Goal: Task Accomplishment & Management: Use online tool/utility

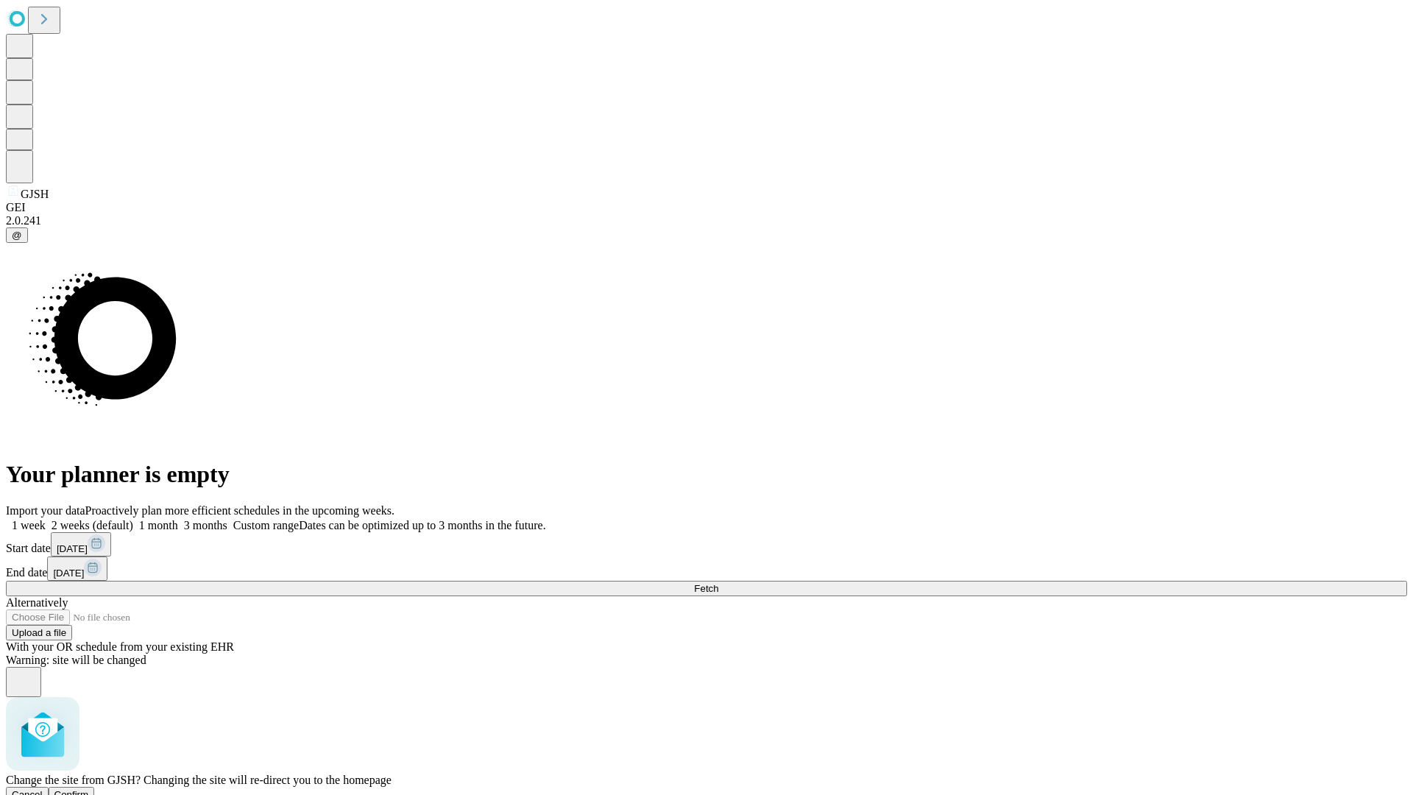
click at [89, 789] on span "Confirm" at bounding box center [71, 794] width 35 height 11
click at [133, 519] on label "2 weeks (default)" at bounding box center [90, 525] width 88 height 13
click at [718, 583] on span "Fetch" at bounding box center [706, 588] width 24 height 11
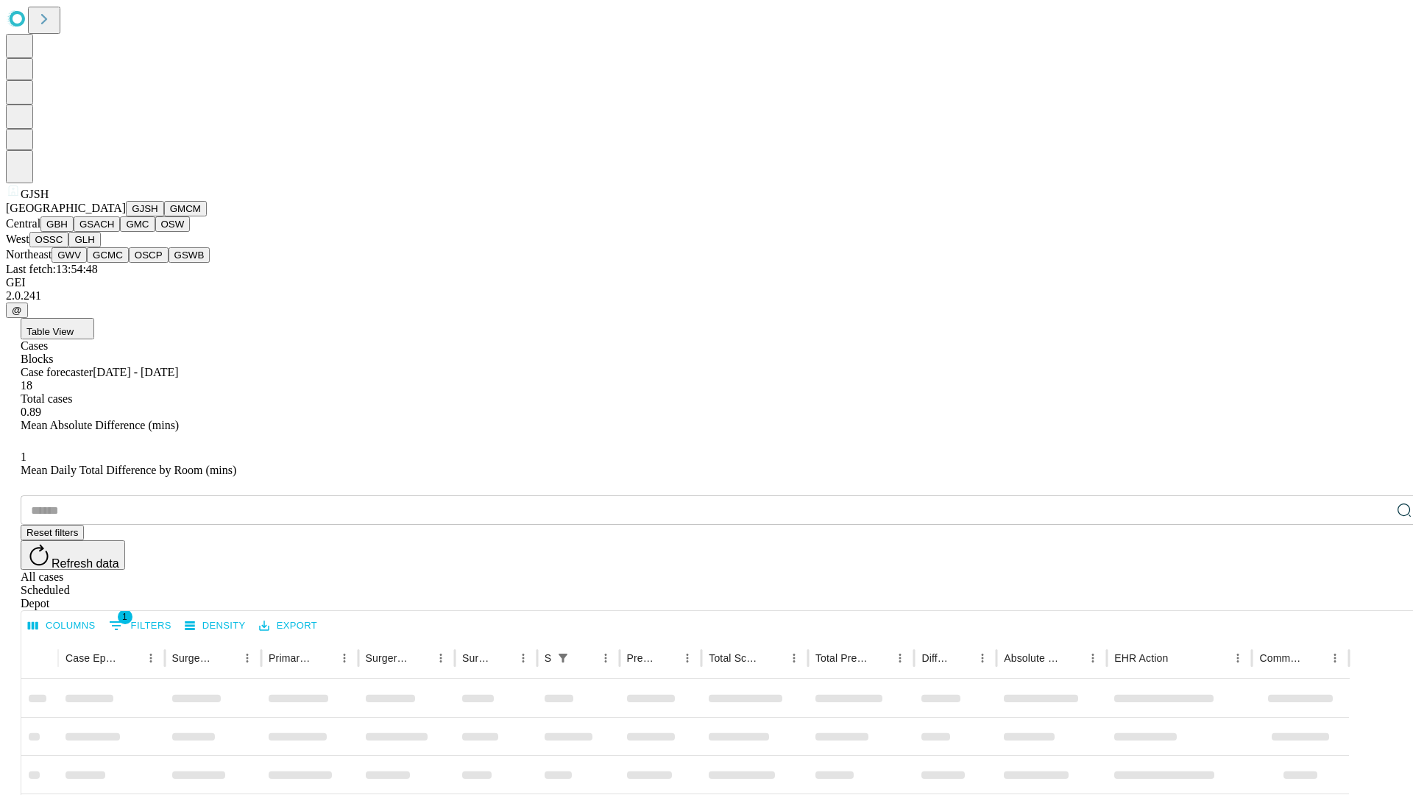
click at [164, 216] on button "GMCM" at bounding box center [185, 208] width 43 height 15
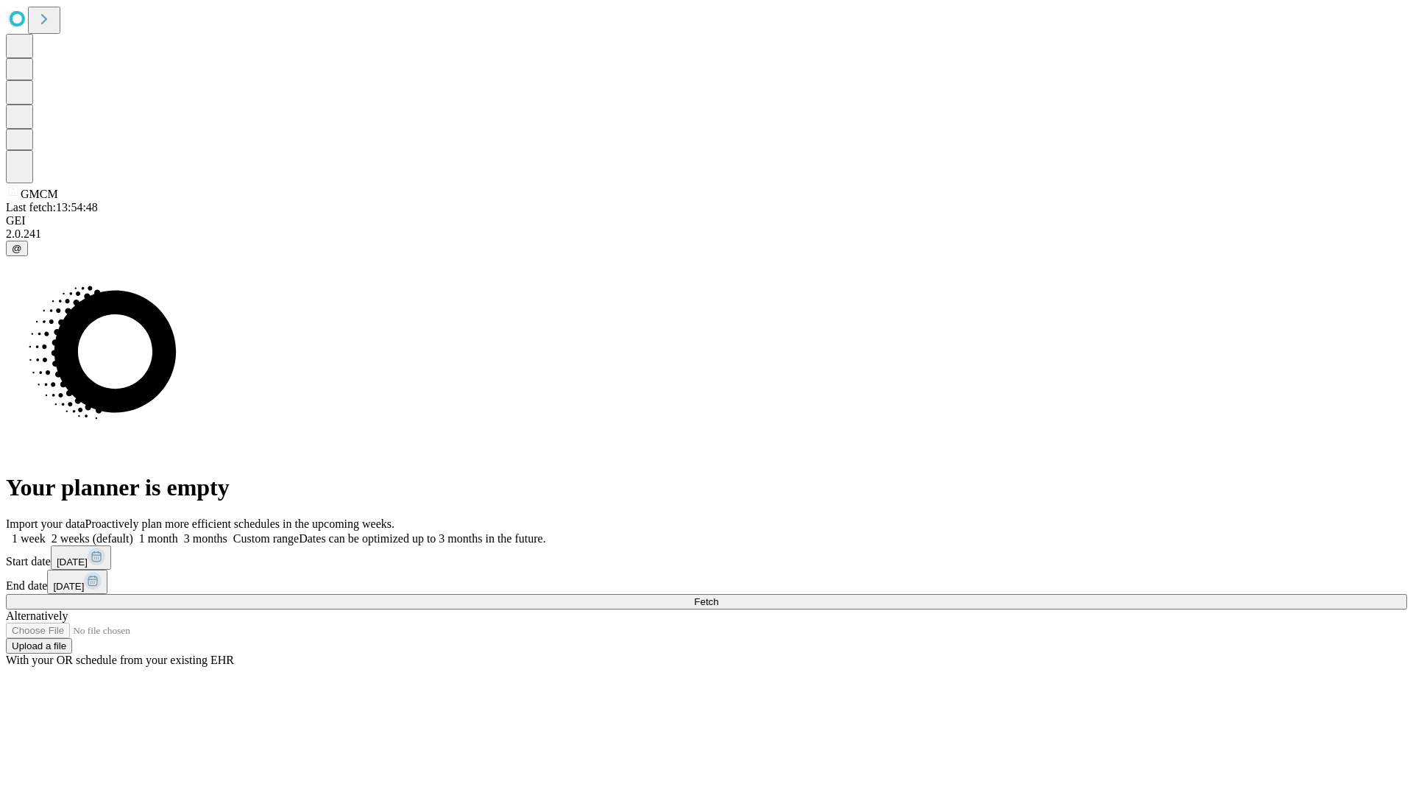
click at [133, 532] on label "2 weeks (default)" at bounding box center [90, 538] width 88 height 13
click at [718, 596] on span "Fetch" at bounding box center [706, 601] width 24 height 11
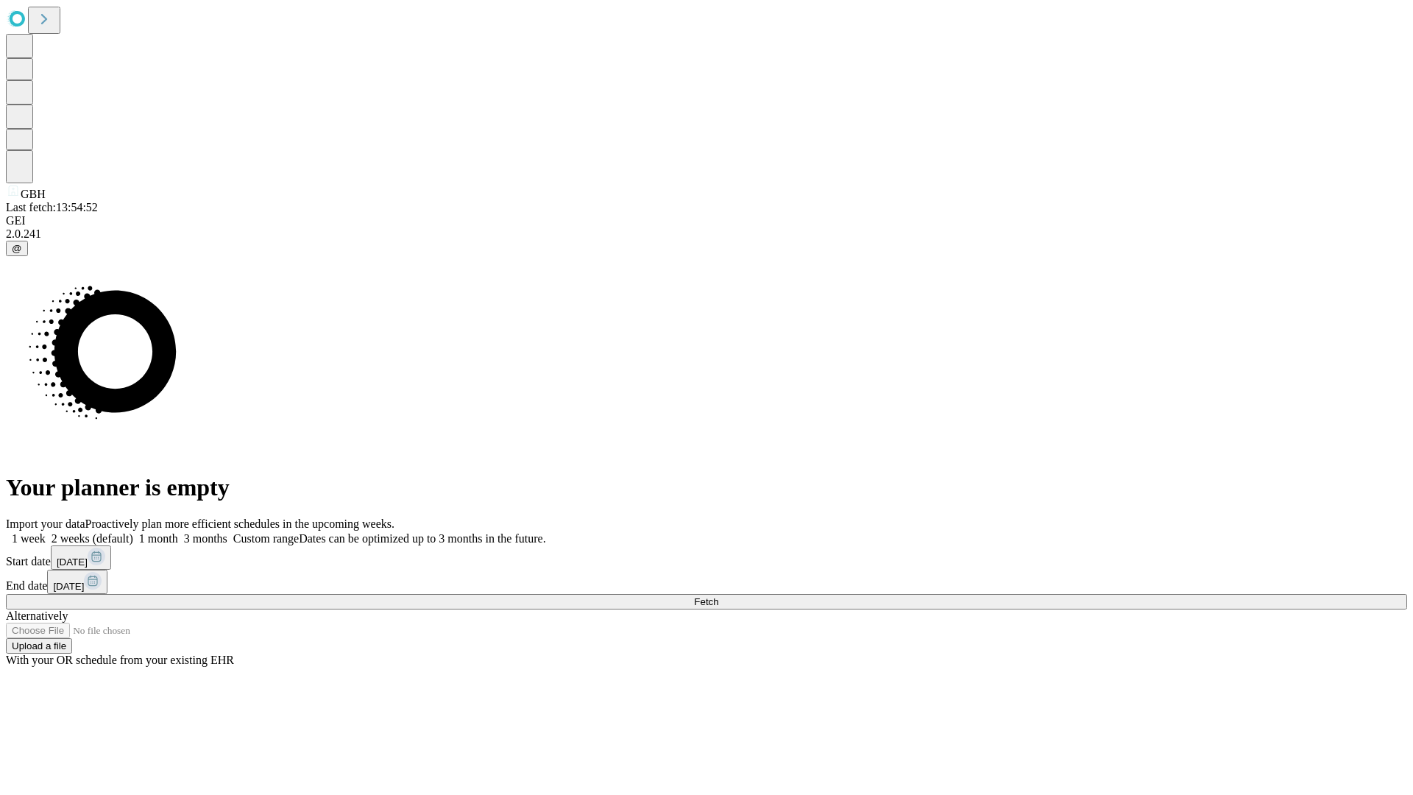
click at [133, 532] on label "2 weeks (default)" at bounding box center [90, 538] width 88 height 13
click at [718, 596] on span "Fetch" at bounding box center [706, 601] width 24 height 11
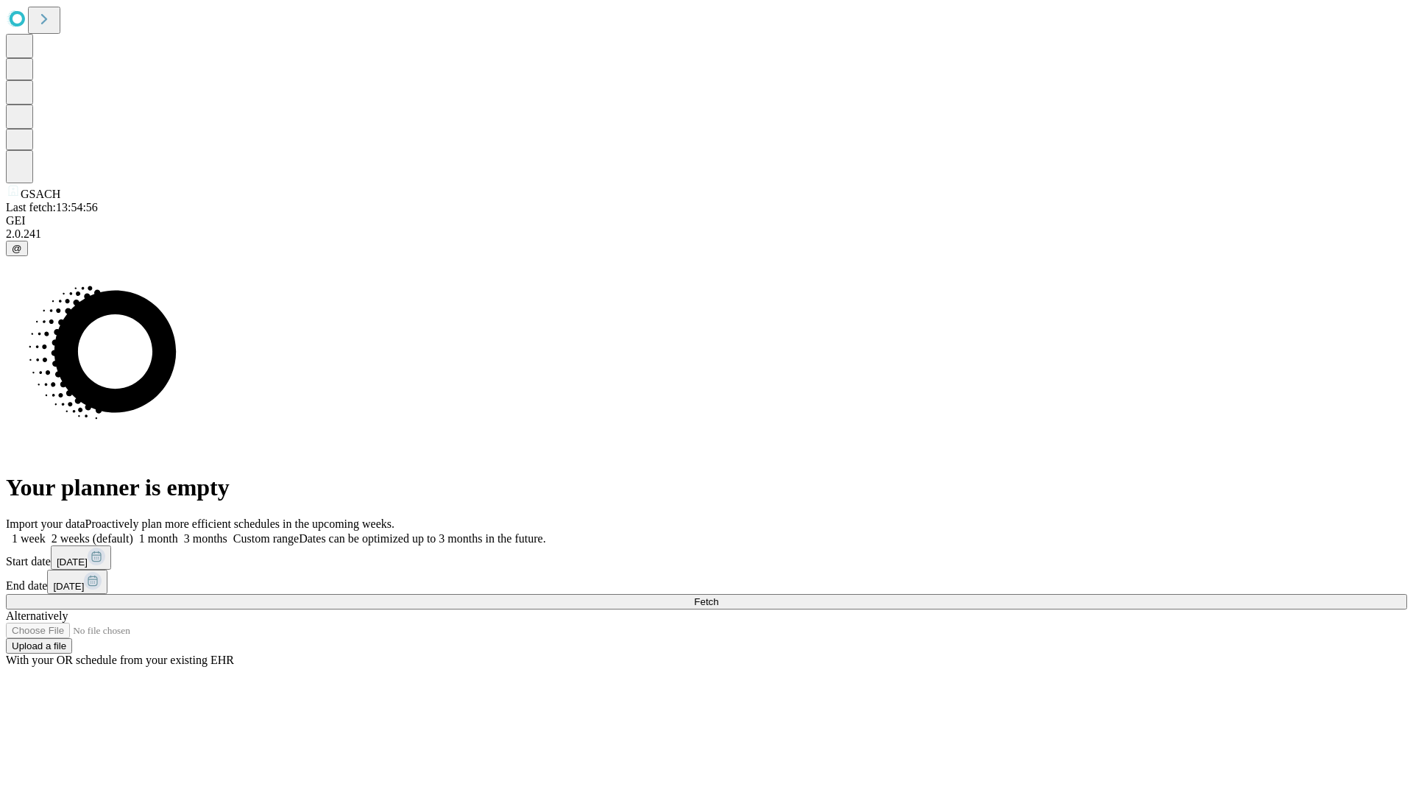
click at [133, 532] on label "2 weeks (default)" at bounding box center [90, 538] width 88 height 13
click at [718, 596] on span "Fetch" at bounding box center [706, 601] width 24 height 11
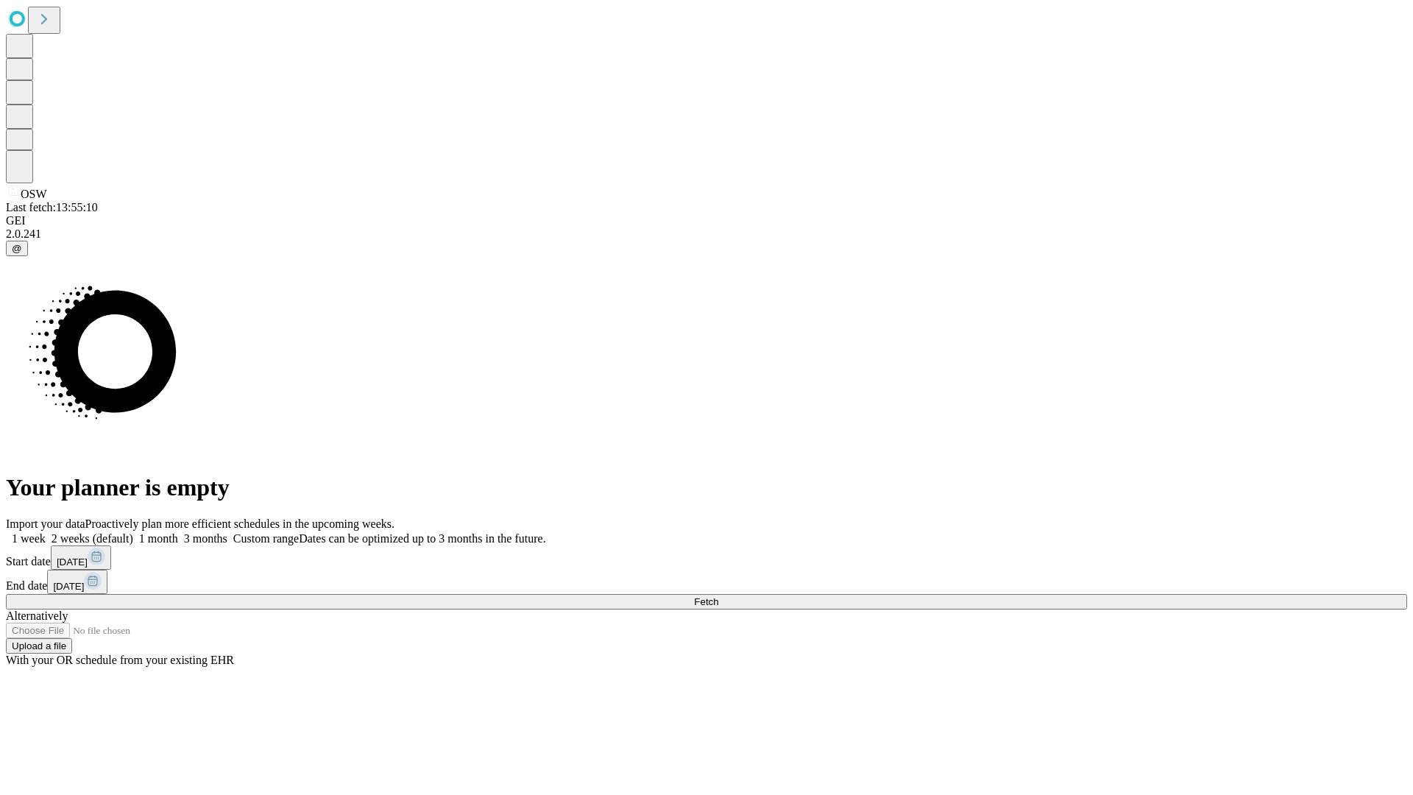
click at [133, 532] on label "2 weeks (default)" at bounding box center [90, 538] width 88 height 13
click at [718, 596] on span "Fetch" at bounding box center [706, 601] width 24 height 11
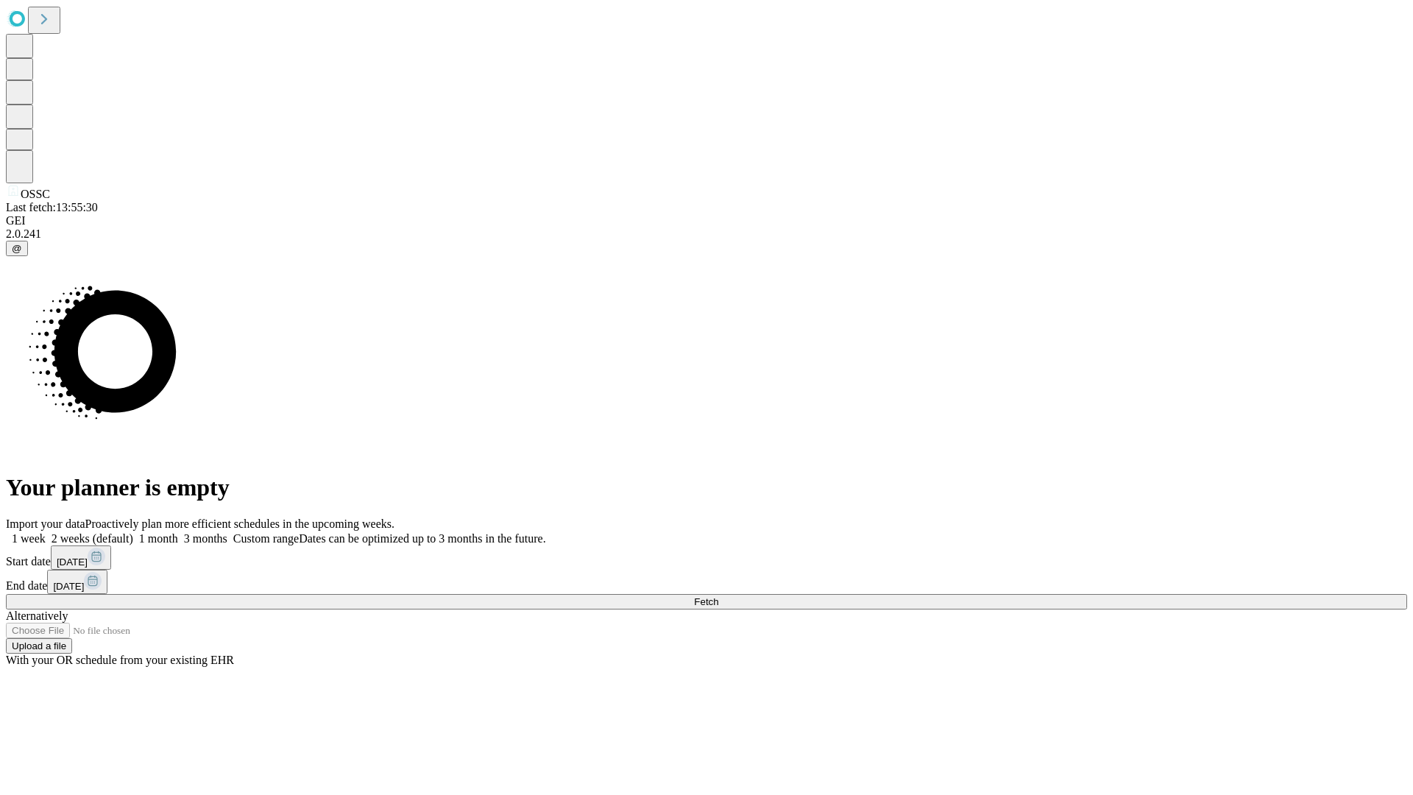
click at [133, 532] on label "2 weeks (default)" at bounding box center [90, 538] width 88 height 13
click at [718, 596] on span "Fetch" at bounding box center [706, 601] width 24 height 11
click at [133, 532] on label "2 weeks (default)" at bounding box center [90, 538] width 88 height 13
click at [718, 596] on span "Fetch" at bounding box center [706, 601] width 24 height 11
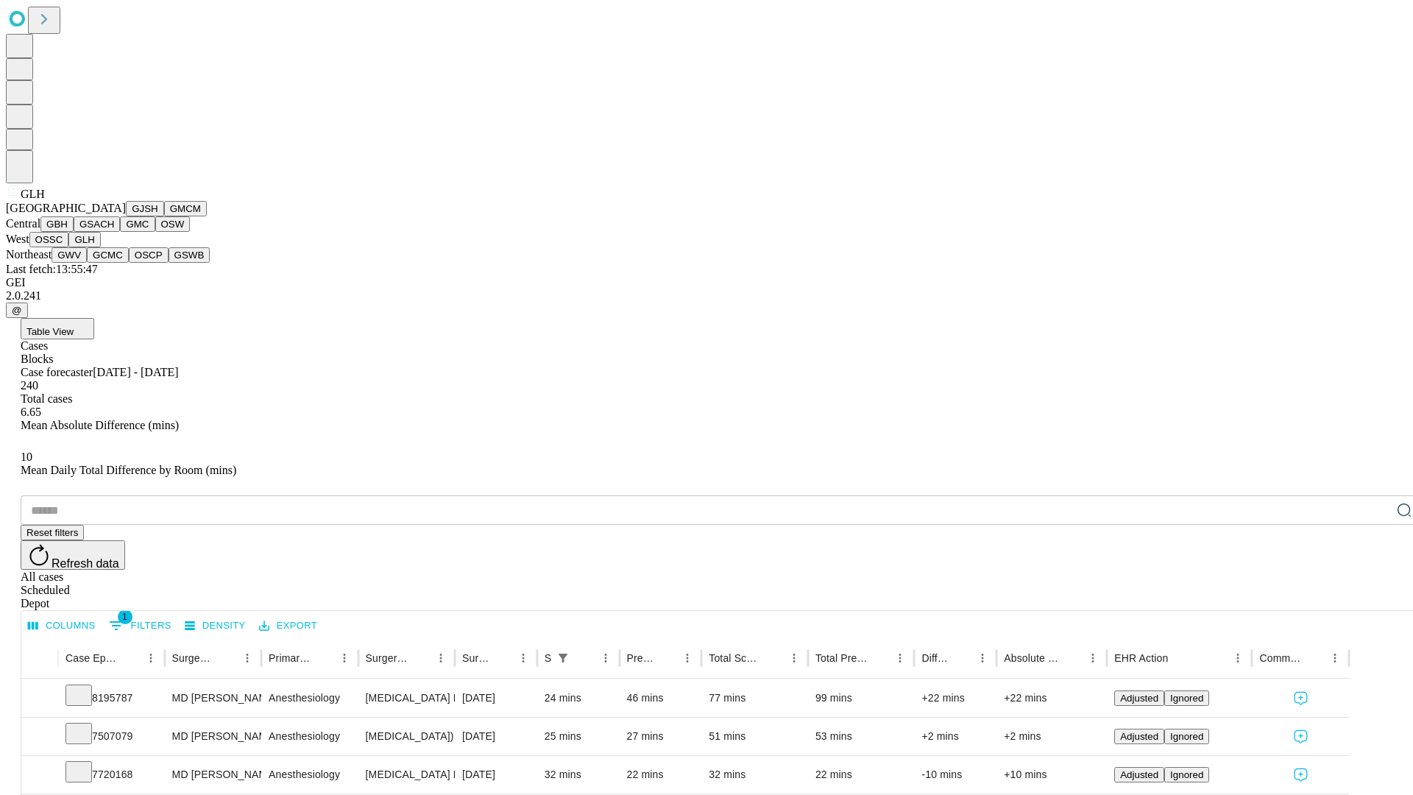
click at [87, 263] on button "GWV" at bounding box center [69, 254] width 35 height 15
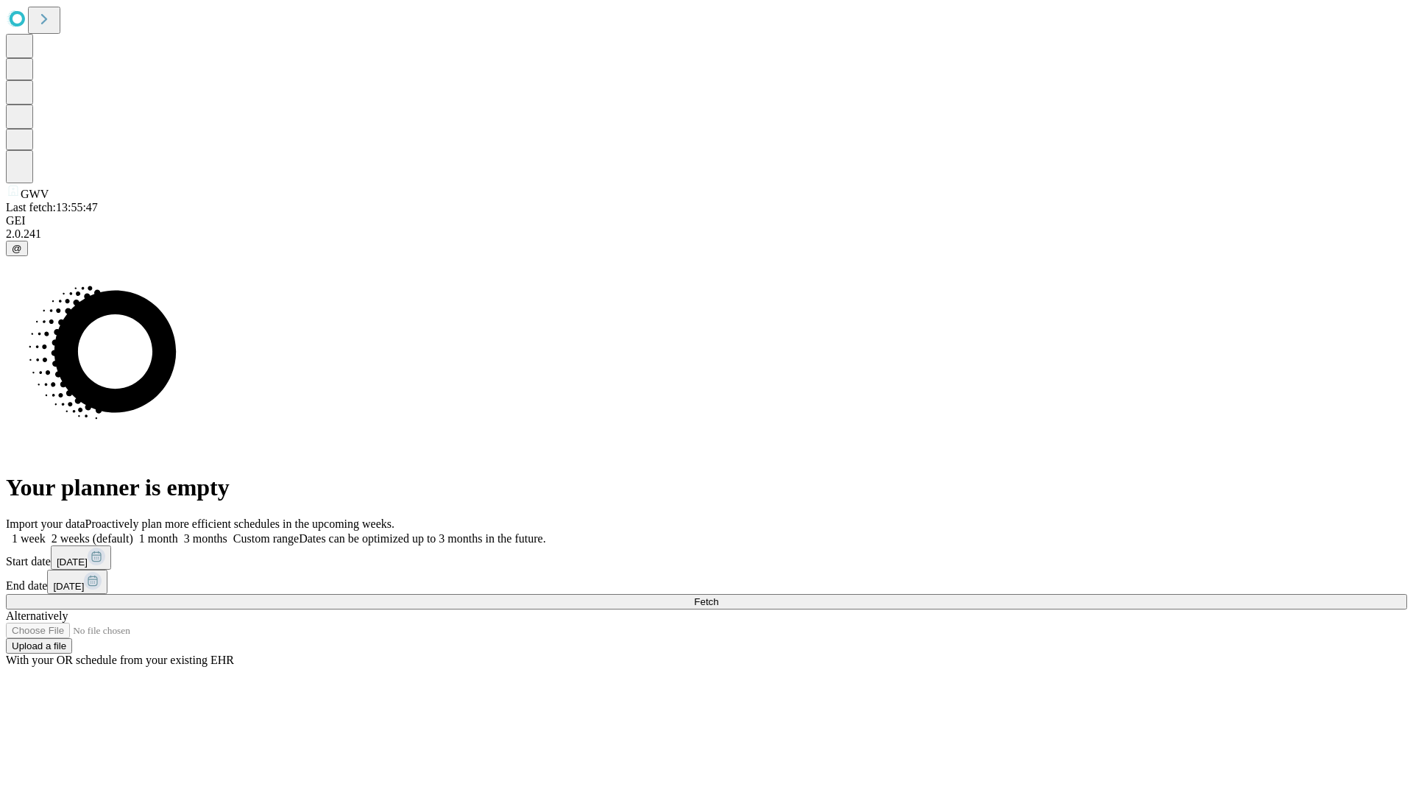
click at [133, 532] on label "2 weeks (default)" at bounding box center [90, 538] width 88 height 13
click at [718, 596] on span "Fetch" at bounding box center [706, 601] width 24 height 11
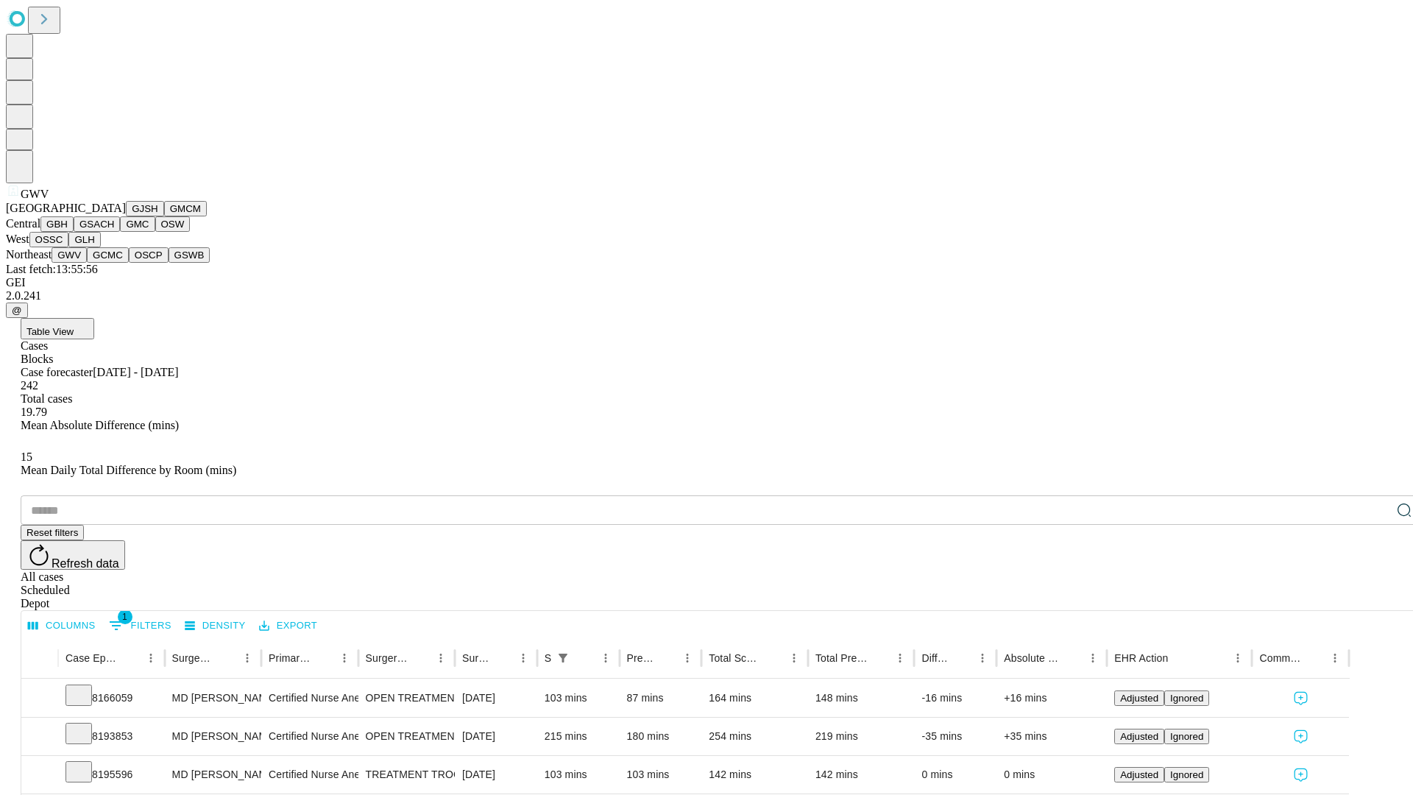
click at [114, 263] on button "GCMC" at bounding box center [108, 254] width 42 height 15
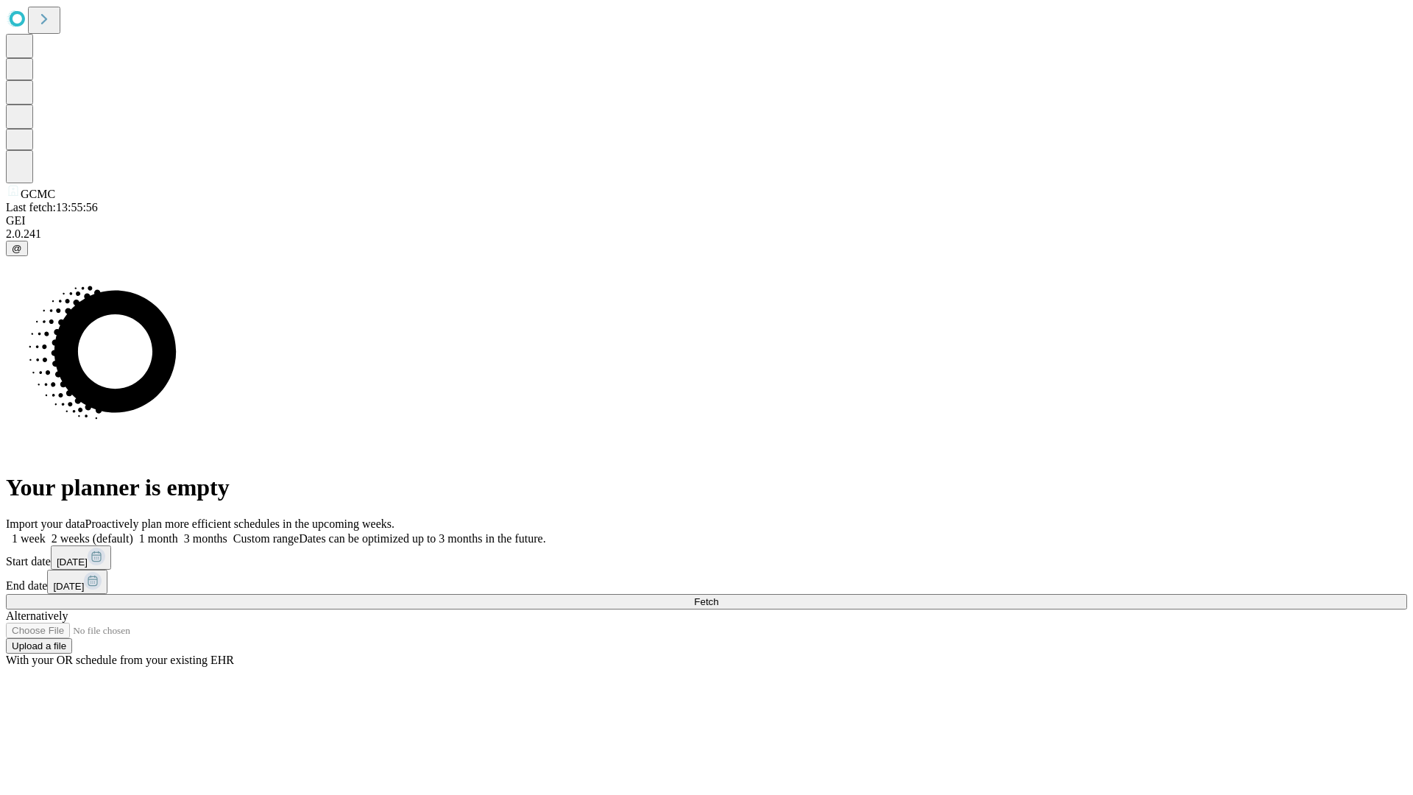
click at [133, 532] on label "2 weeks (default)" at bounding box center [90, 538] width 88 height 13
click at [718, 596] on span "Fetch" at bounding box center [706, 601] width 24 height 11
click at [133, 532] on label "2 weeks (default)" at bounding box center [90, 538] width 88 height 13
click at [718, 596] on span "Fetch" at bounding box center [706, 601] width 24 height 11
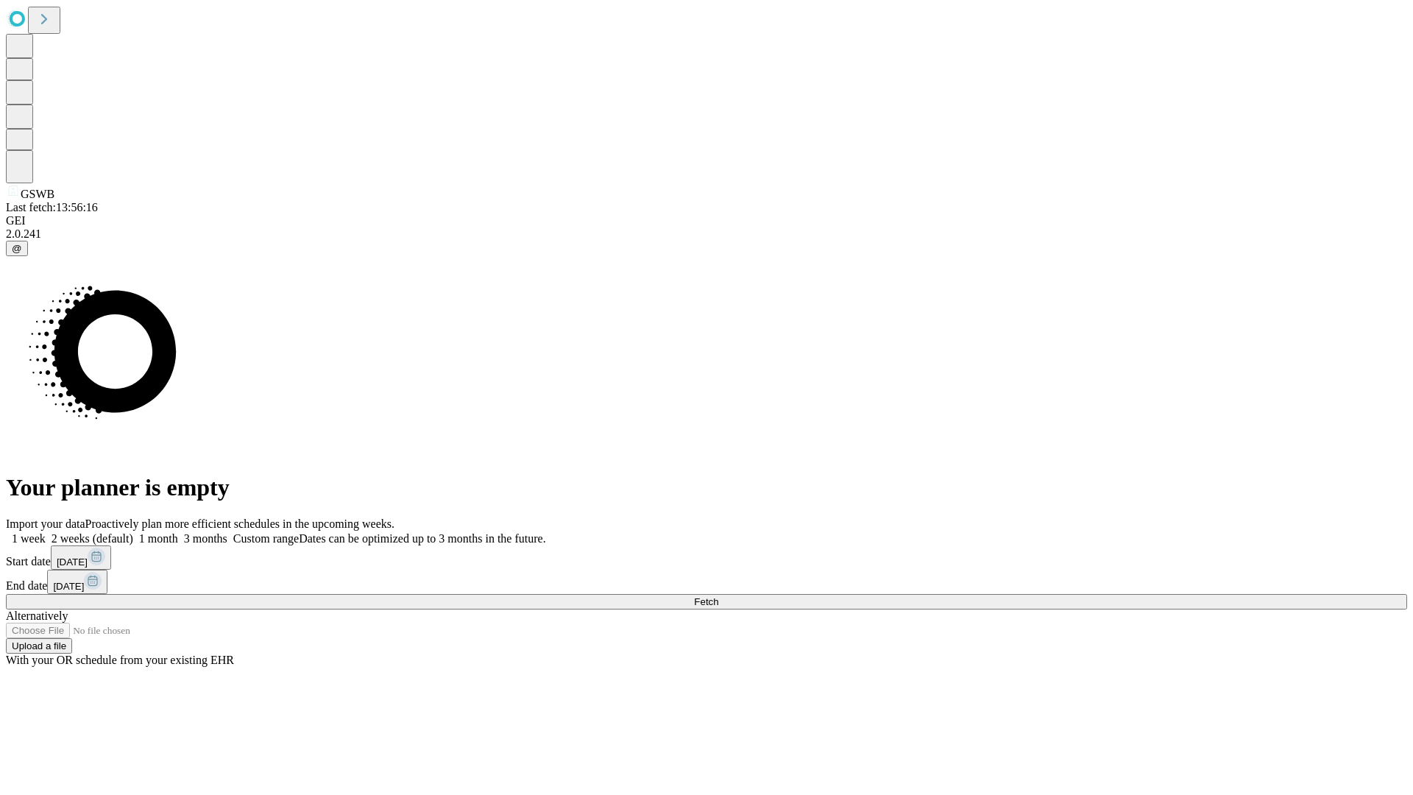
click at [133, 532] on label "2 weeks (default)" at bounding box center [90, 538] width 88 height 13
click at [718, 596] on span "Fetch" at bounding box center [706, 601] width 24 height 11
